Goal: Obtain resource: Download file/media

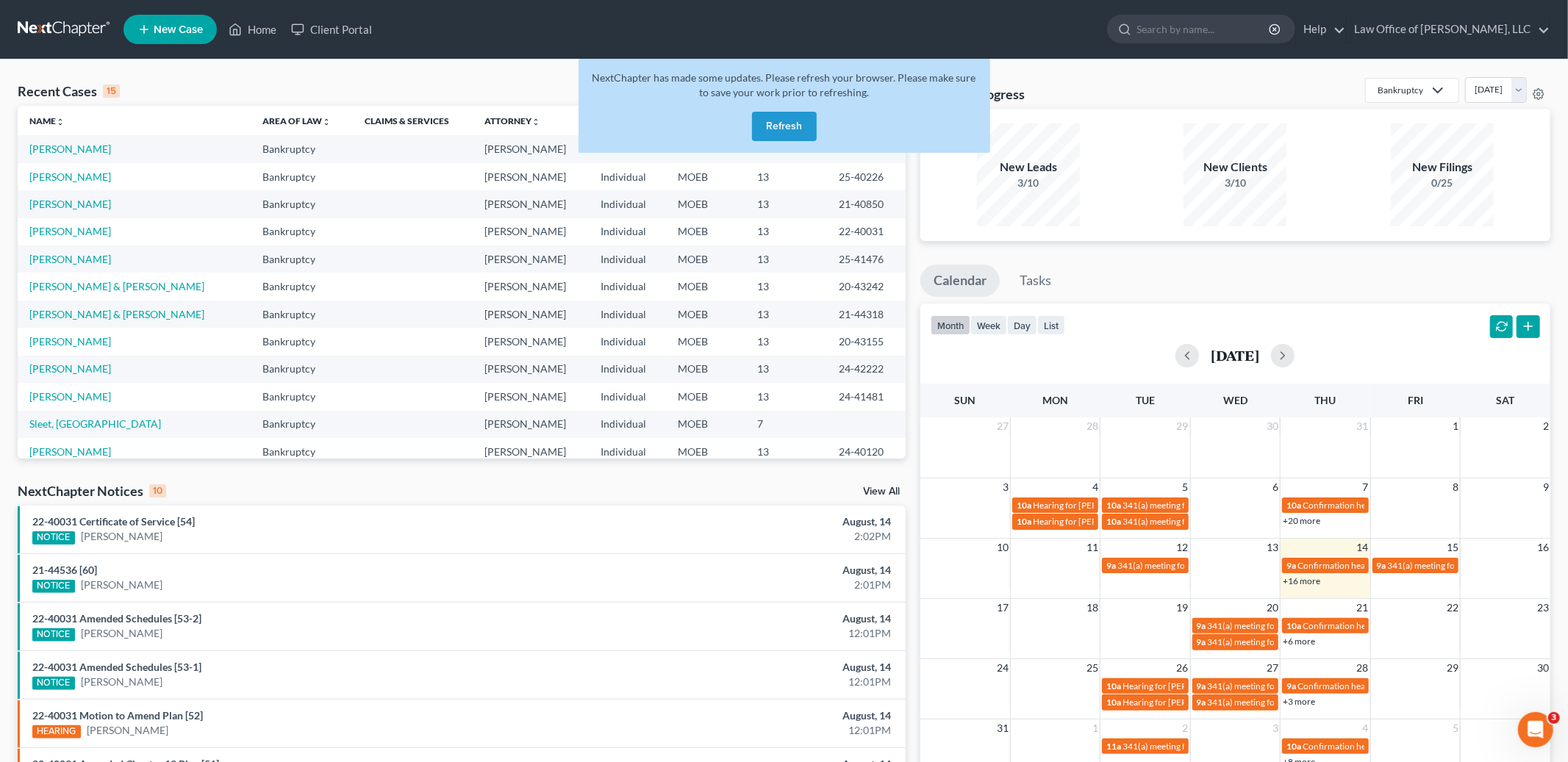
click at [793, 120] on button "Refresh" at bounding box center [784, 126] width 65 height 29
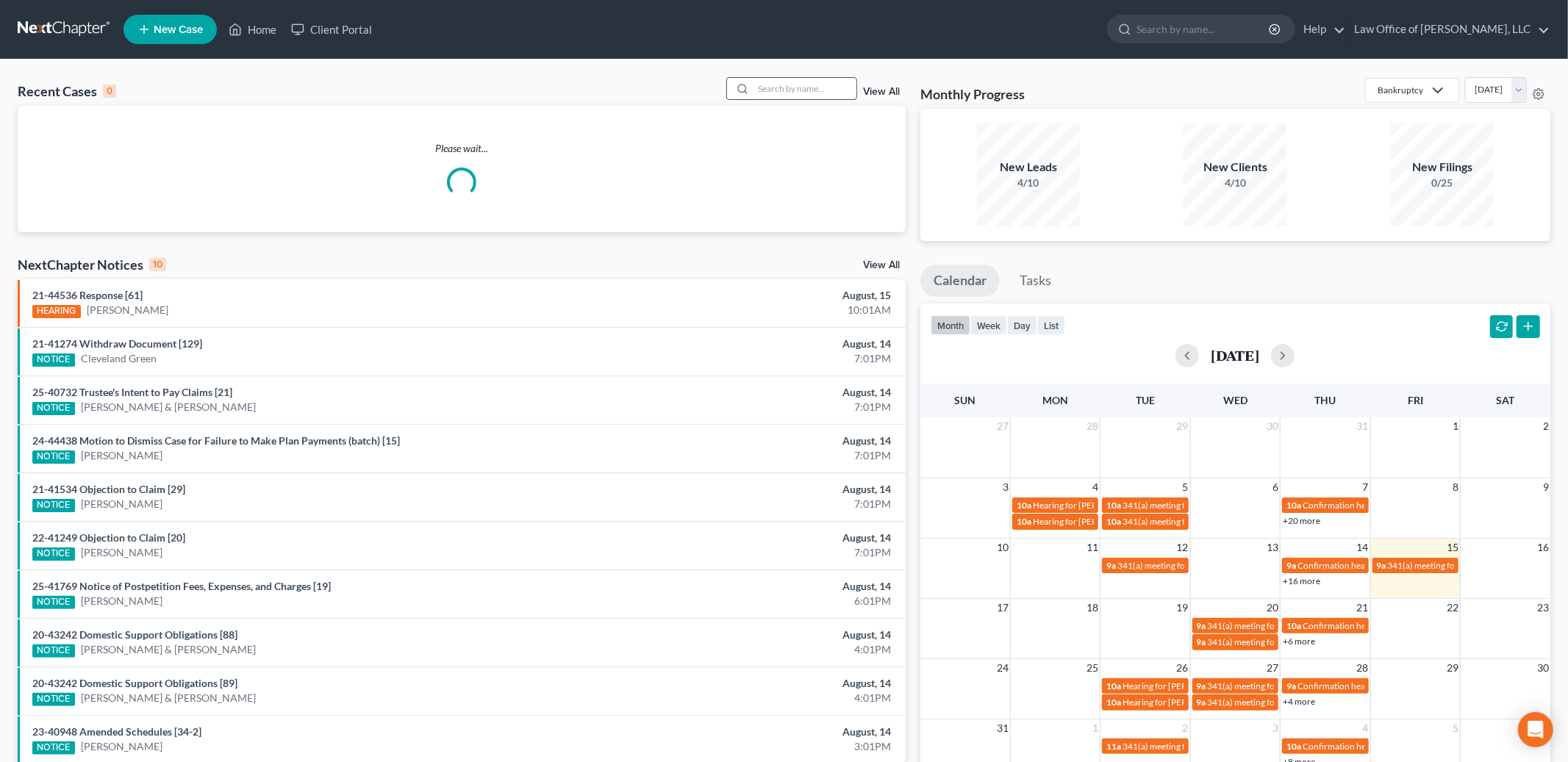
click at [802, 89] on input "search" at bounding box center [805, 88] width 103 height 22
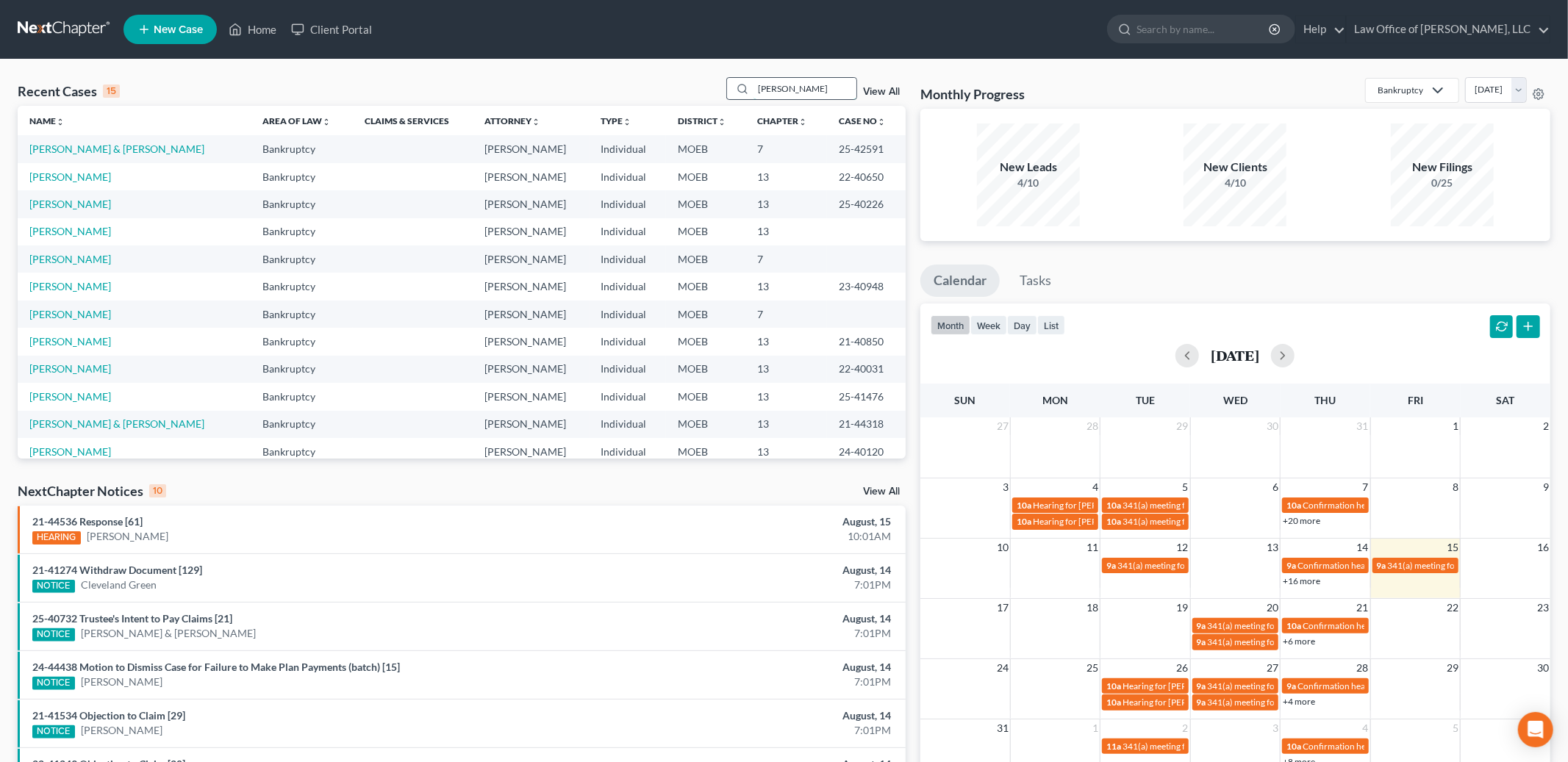
type input "latham"
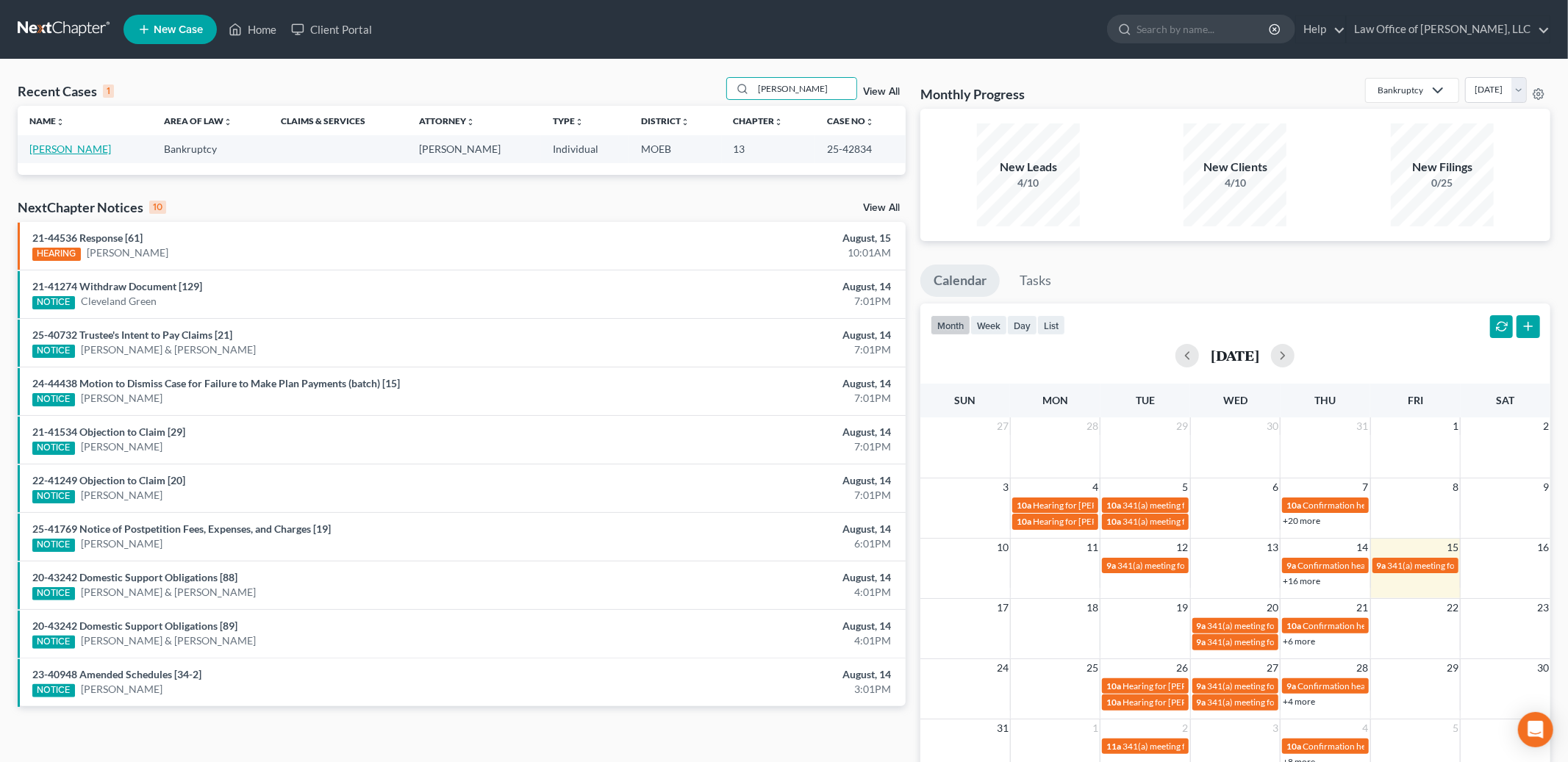
click at [65, 144] on link "Latham, Eric" at bounding box center [70, 148] width 82 height 12
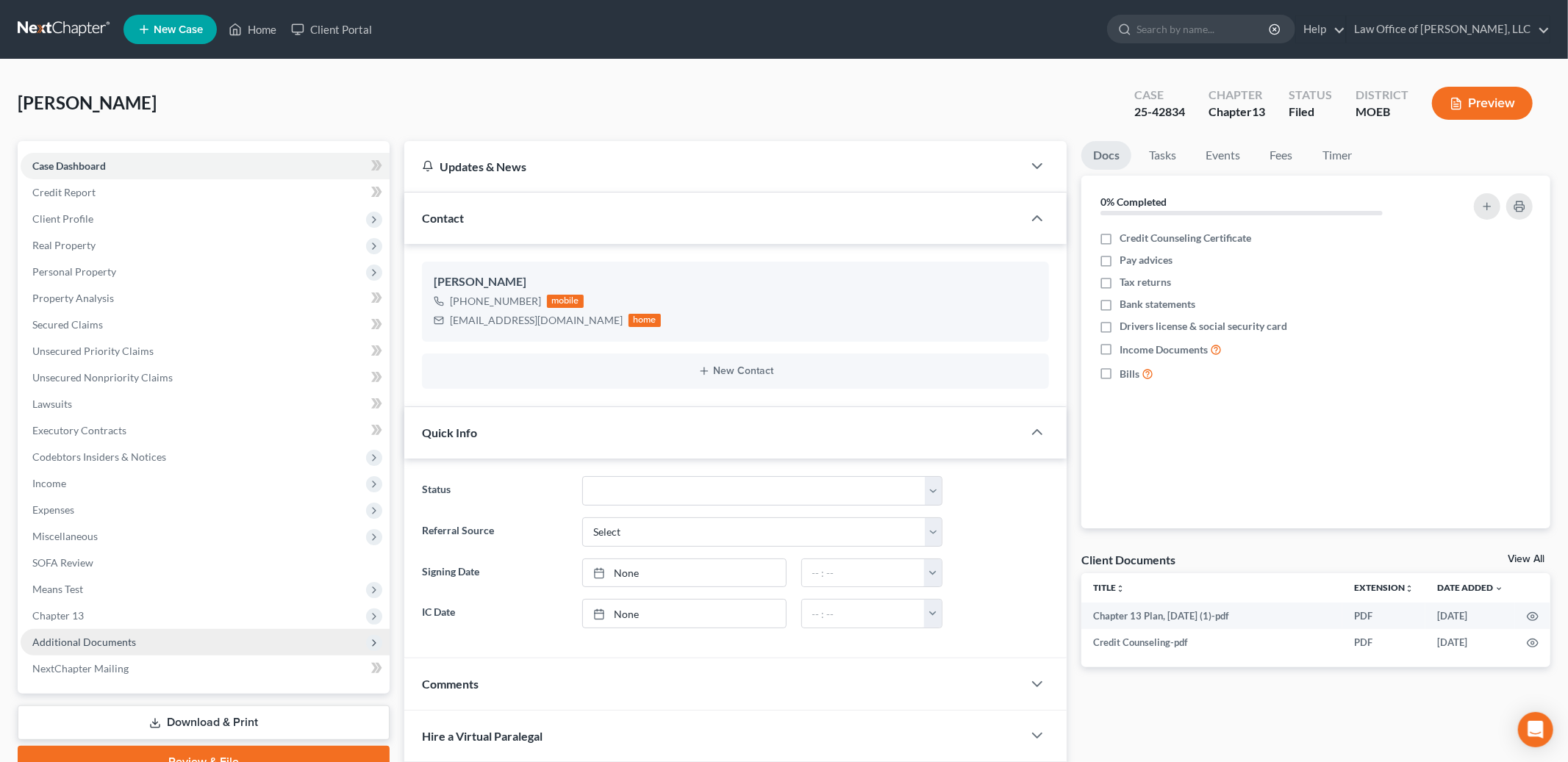
click at [107, 636] on span "Additional Documents" at bounding box center [84, 641] width 104 height 12
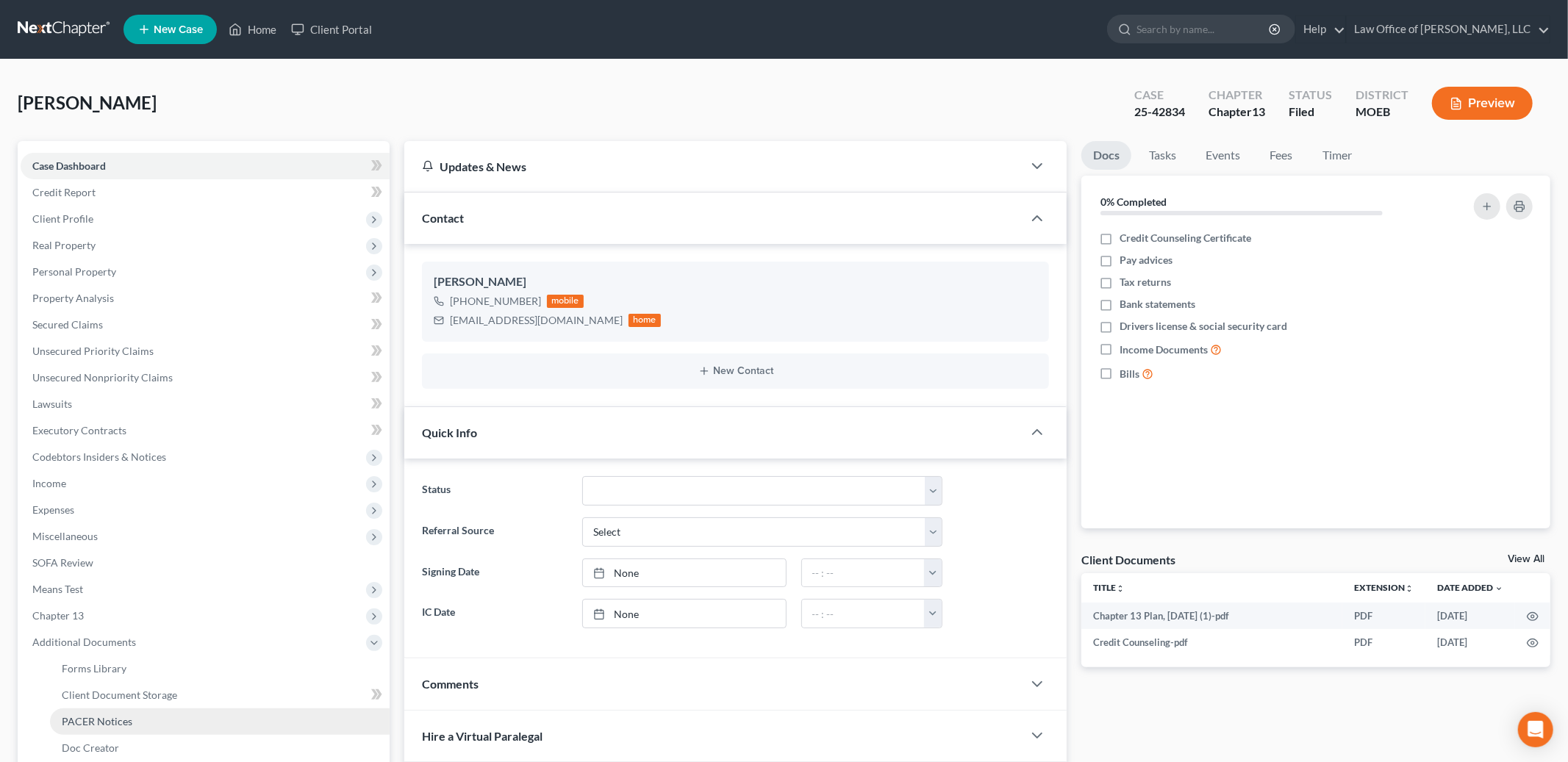
click at [173, 718] on link "PACER Notices" at bounding box center [219, 721] width 339 height 26
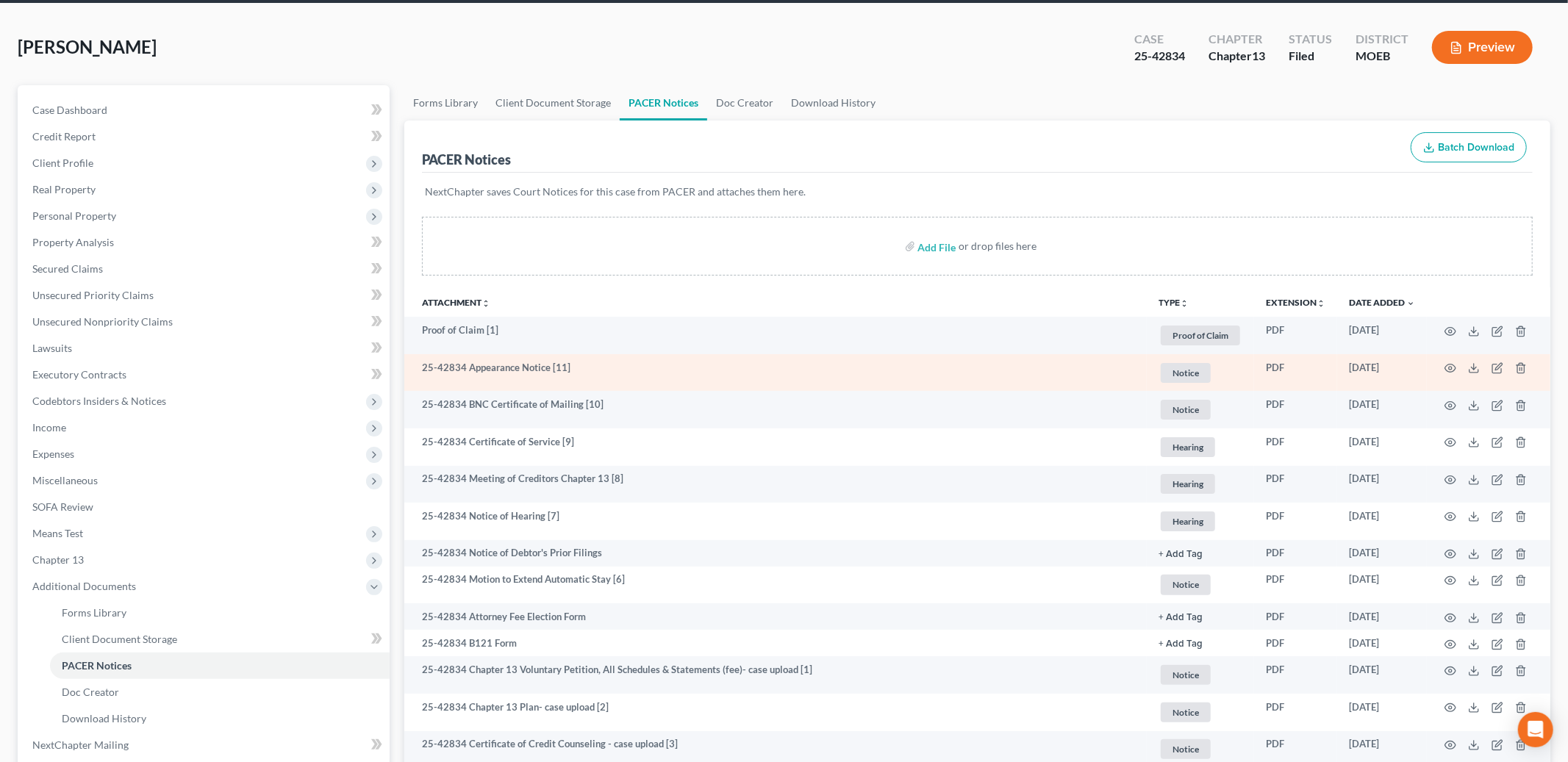
scroll to position [213, 0]
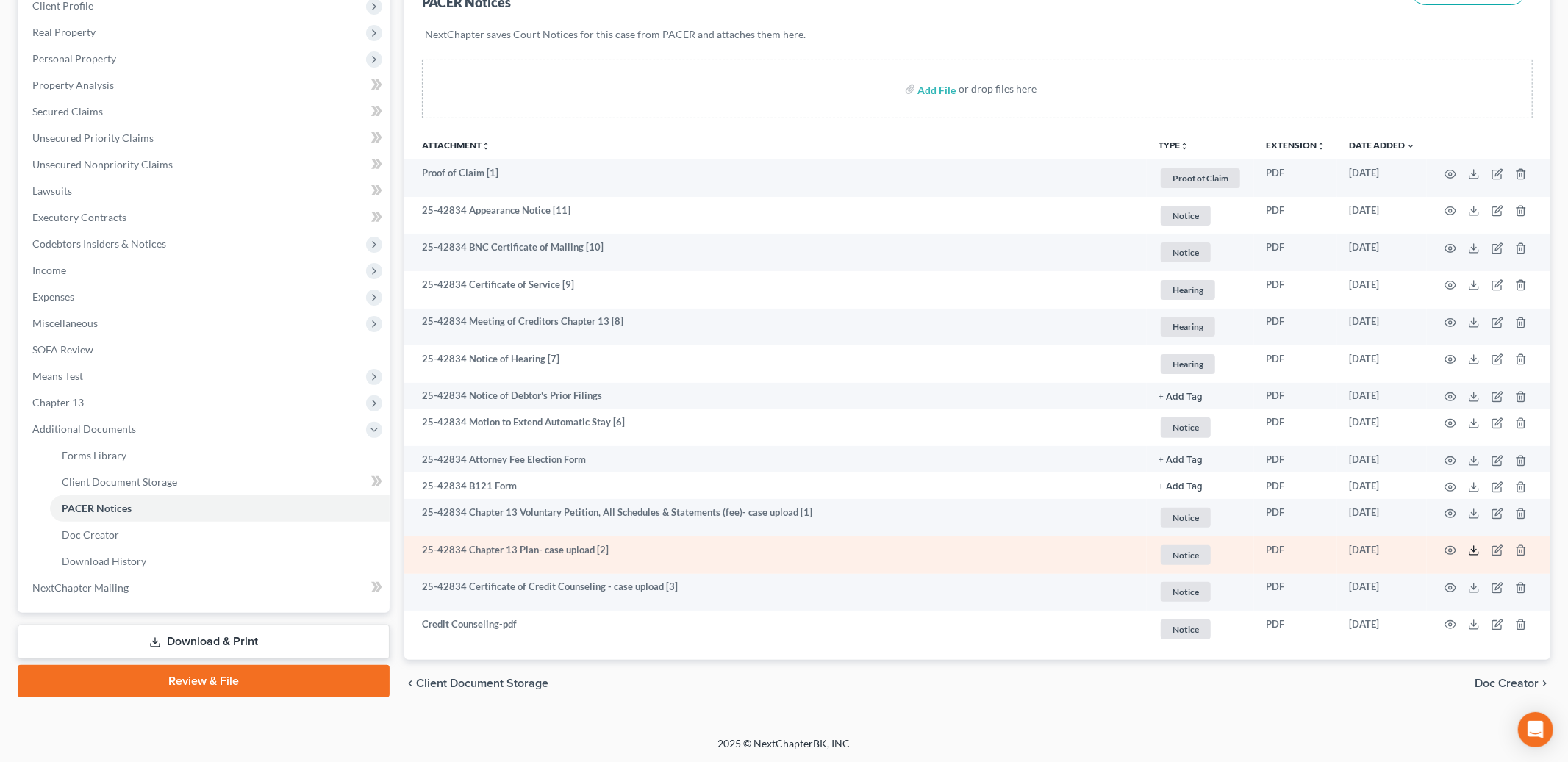
click at [1471, 552] on icon at bounding box center [1473, 550] width 12 height 12
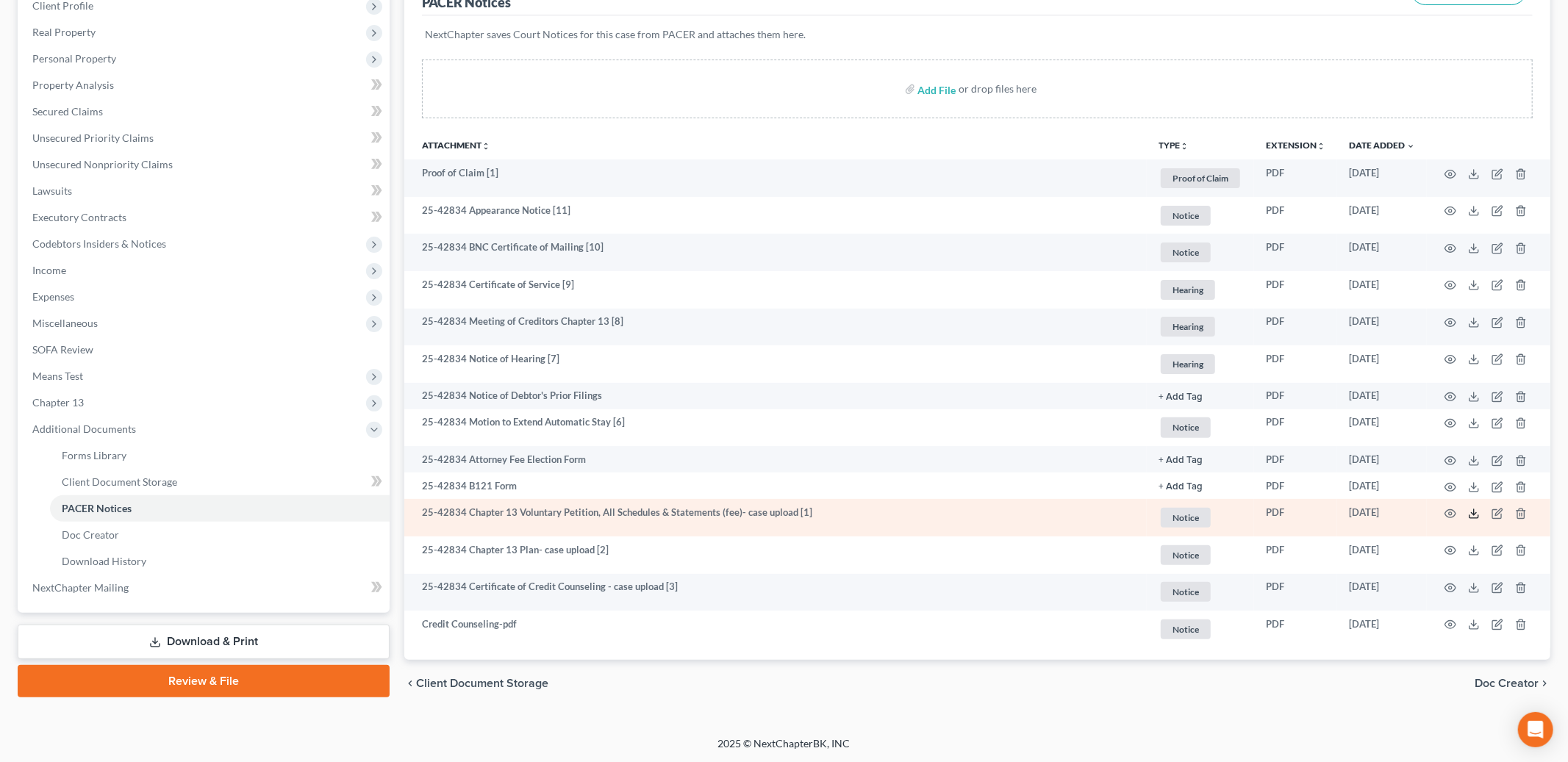
click at [1469, 516] on icon at bounding box center [1473, 513] width 12 height 12
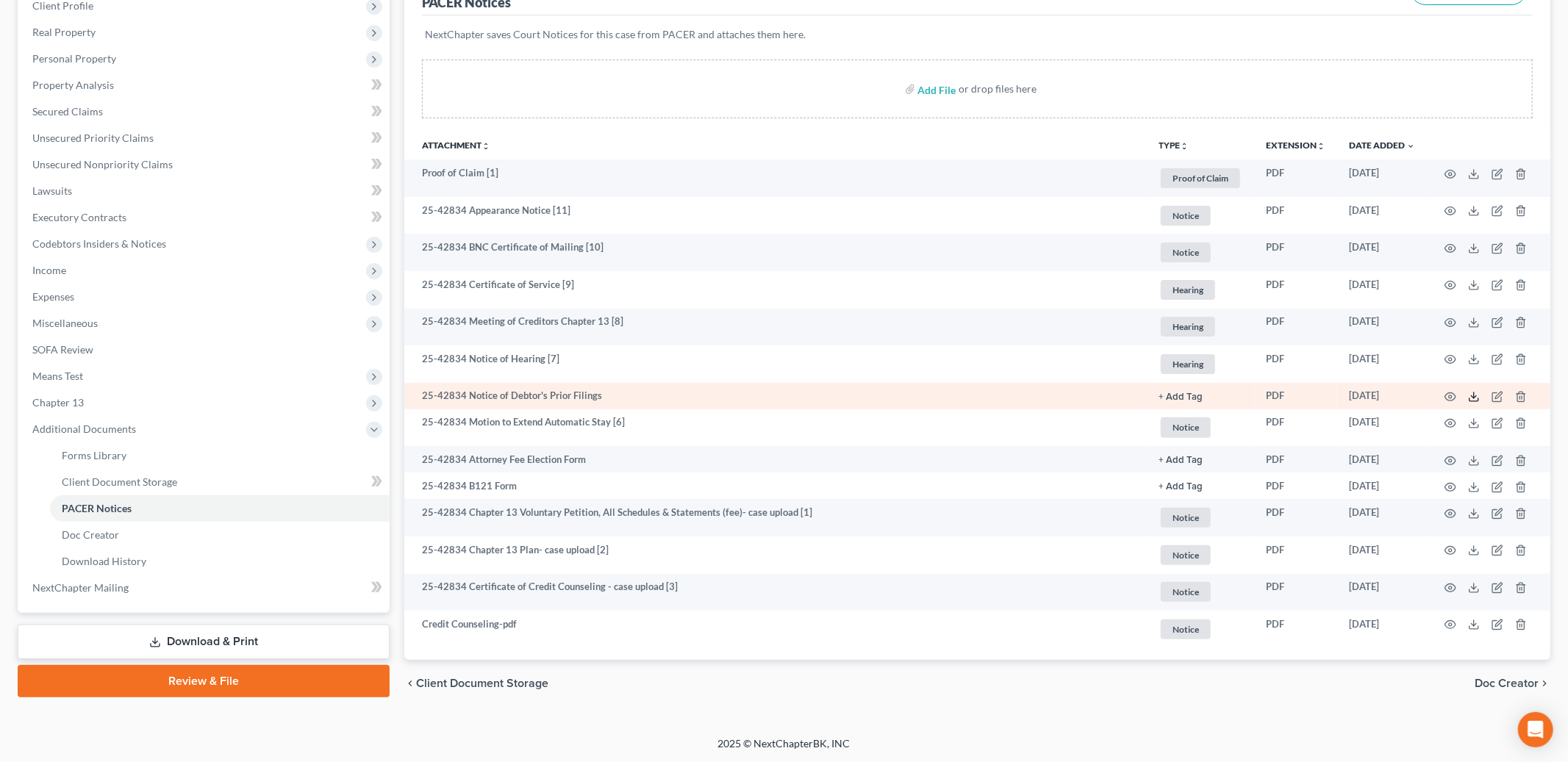
click at [1473, 399] on icon at bounding box center [1473, 396] width 12 height 12
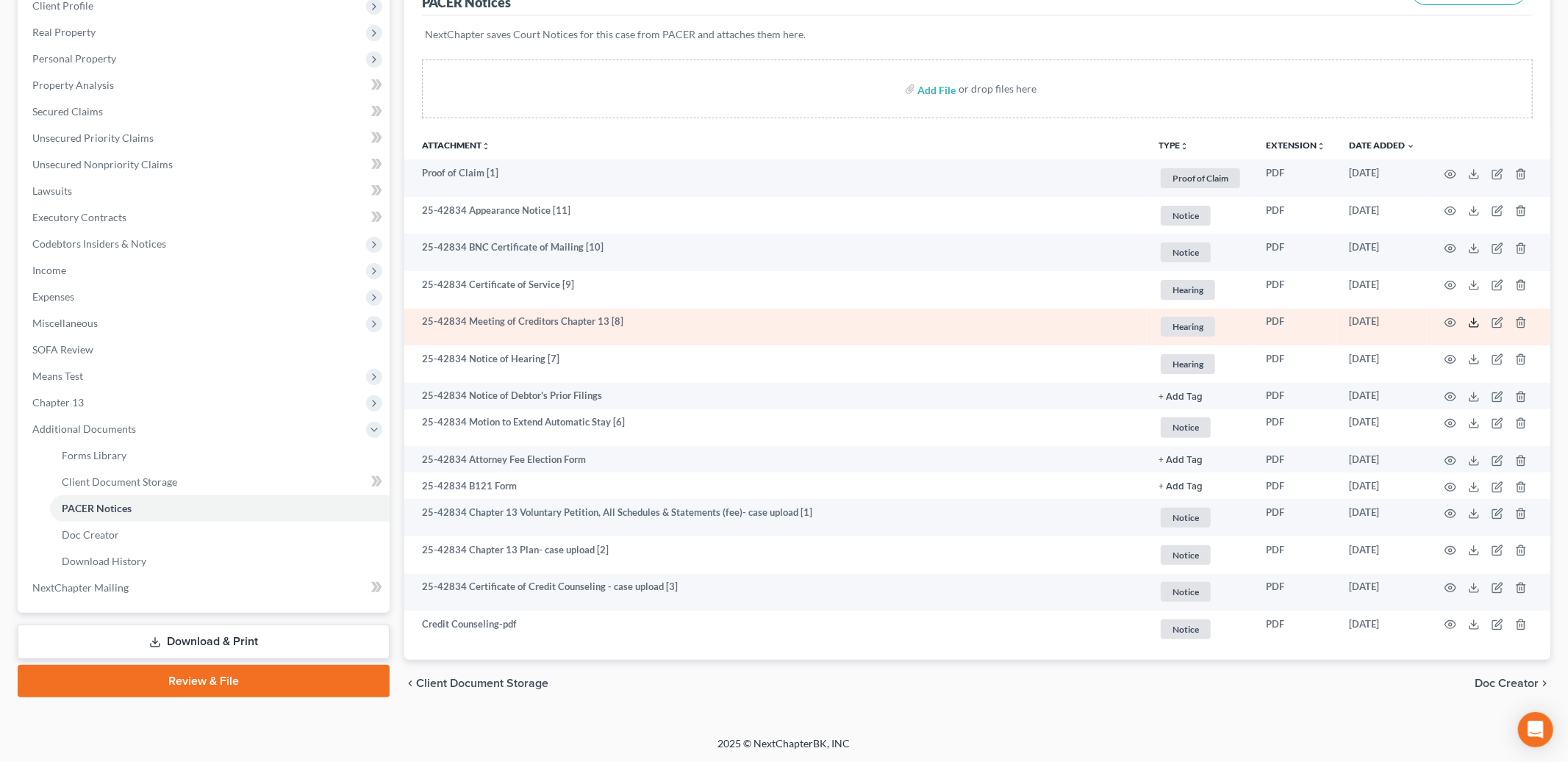
click at [1472, 322] on polyline at bounding box center [1474, 322] width 5 height 2
